Goal: Information Seeking & Learning: Learn about a topic

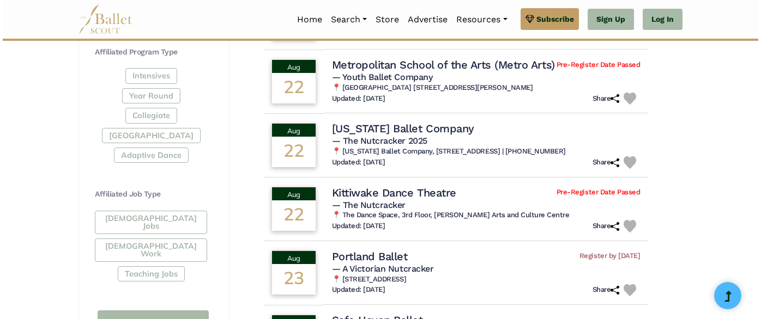
scroll to position [517, 0]
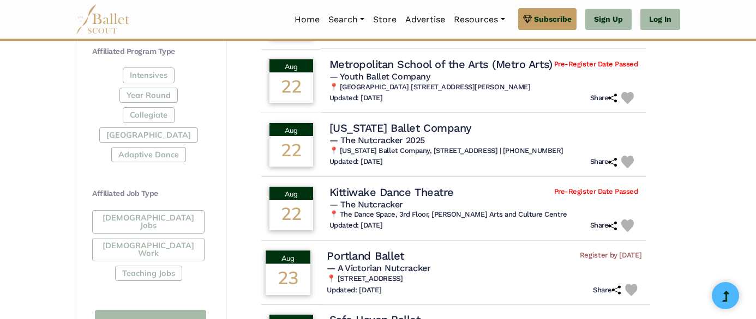
click at [373, 249] on h4 "Portland Ballet" at bounding box center [365, 256] width 77 height 15
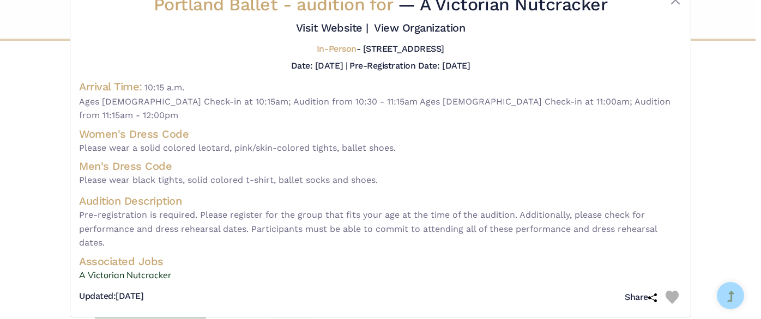
scroll to position [0, 0]
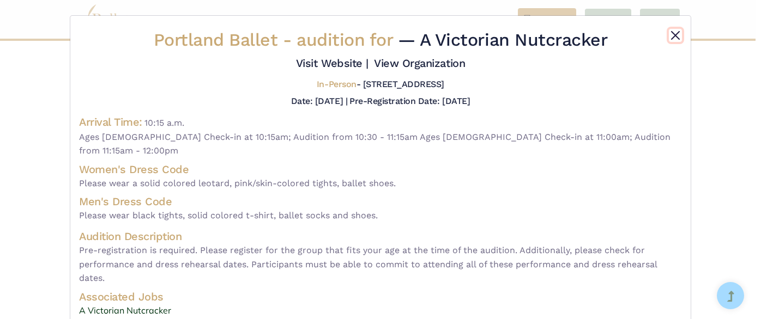
click at [672, 36] on button "Close" at bounding box center [675, 35] width 13 height 13
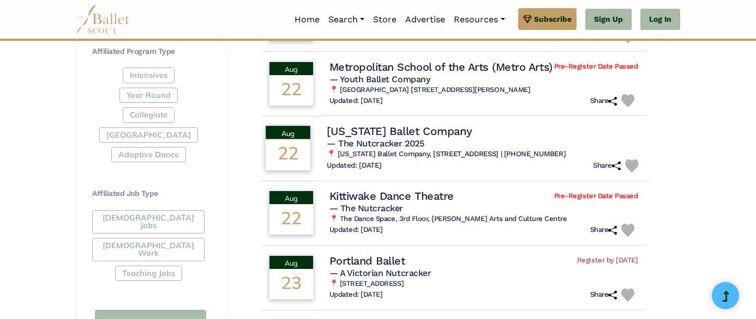
click at [405, 124] on h4 "[US_STATE] Ballet Company" at bounding box center [399, 131] width 145 height 15
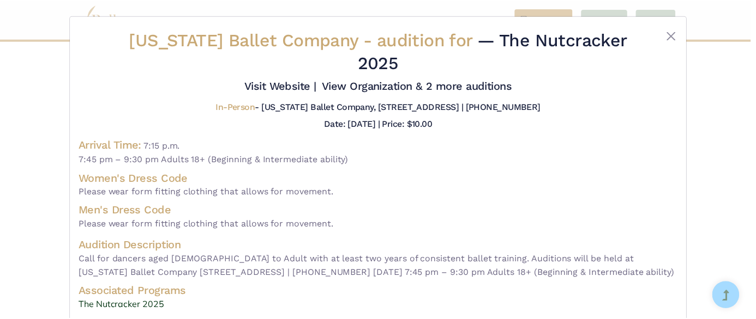
scroll to position [26, 0]
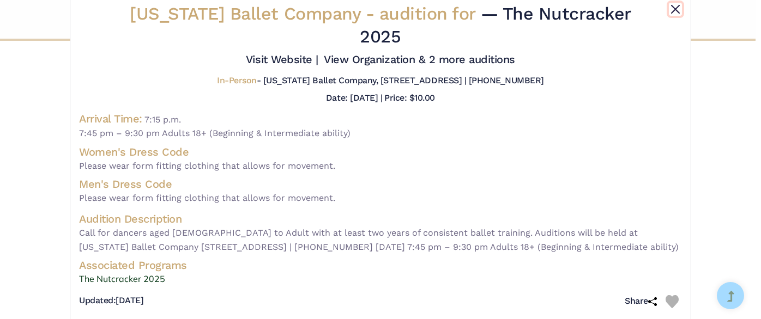
click at [672, 9] on button "Close" at bounding box center [675, 9] width 13 height 13
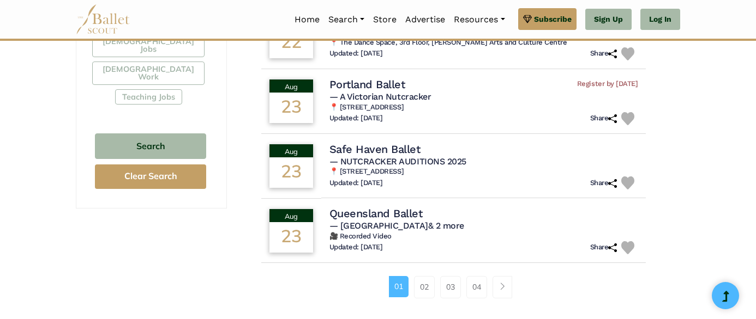
scroll to position [696, 0]
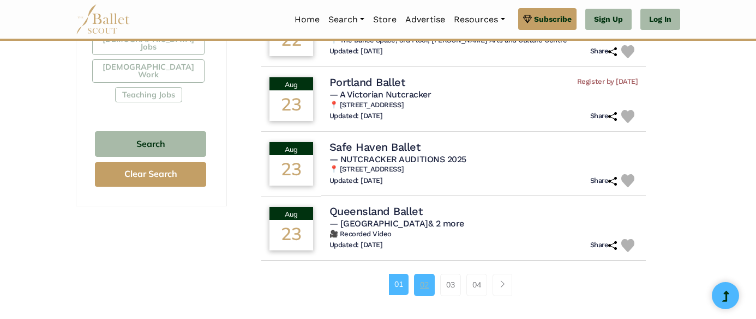
click at [426, 276] on link "02" at bounding box center [424, 285] width 21 height 22
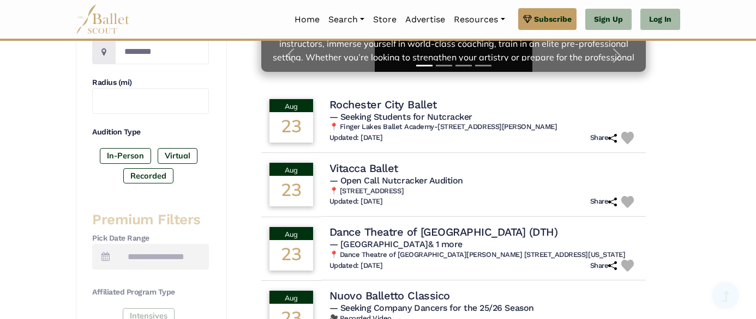
scroll to position [309, 0]
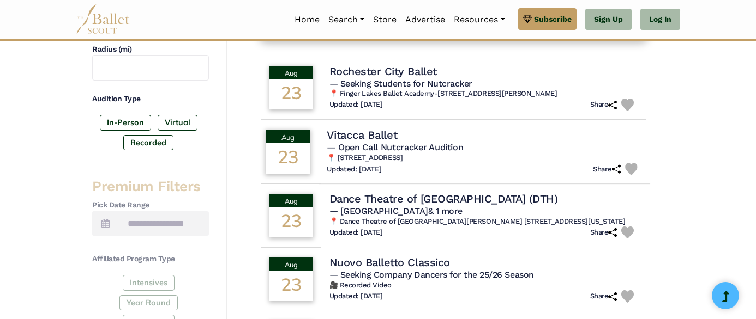
click at [366, 137] on h4 "Vitacca Ballet" at bounding box center [362, 135] width 70 height 15
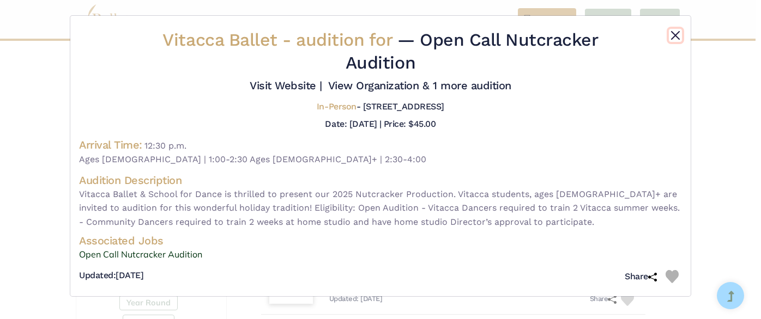
click at [676, 35] on button "Close" at bounding box center [675, 35] width 13 height 13
